Goal: Go to known website: Access a specific website the user already knows

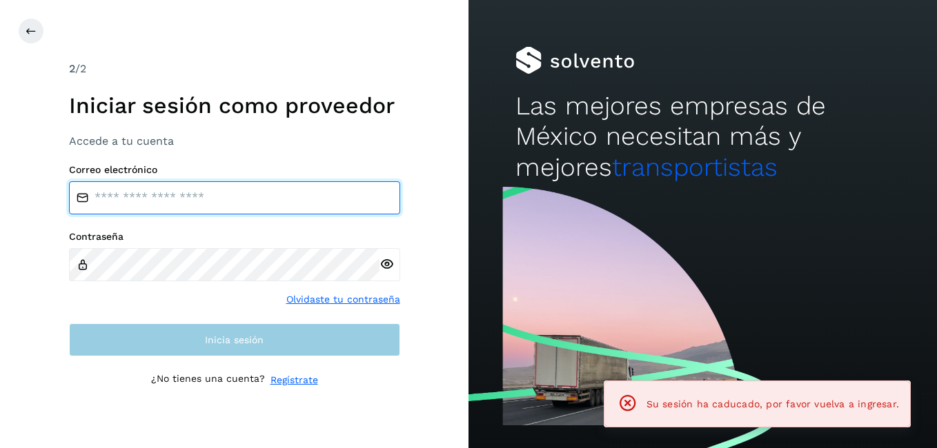
type input "**********"
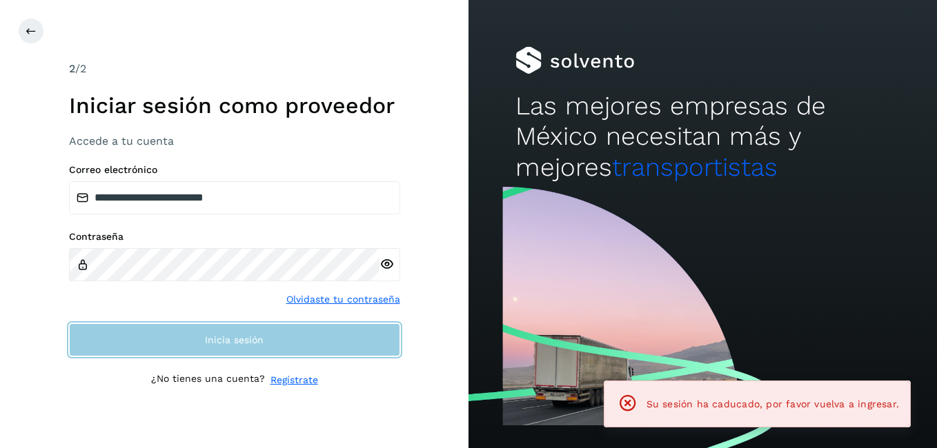
click at [163, 335] on button "Inicia sesión" at bounding box center [234, 340] width 331 height 33
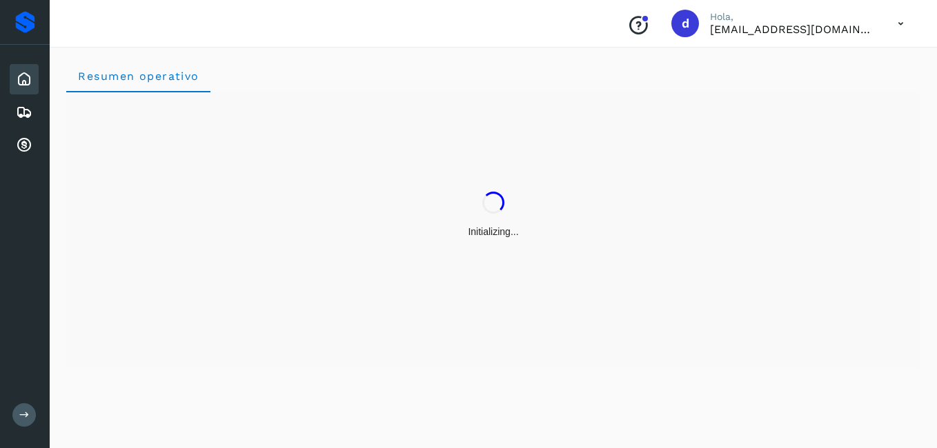
click at [31, 78] on icon at bounding box center [24, 79] width 17 height 17
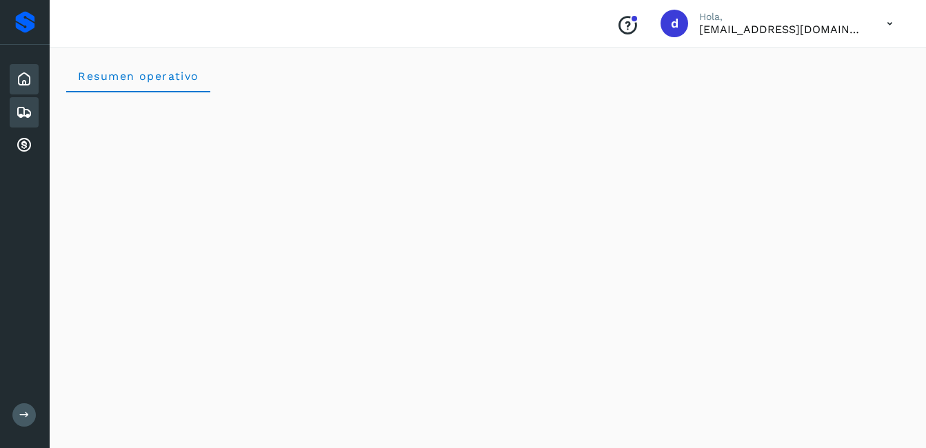
click at [17, 113] on div "Embarques" at bounding box center [24, 112] width 29 height 30
